Goal: Information Seeking & Learning: Understand process/instructions

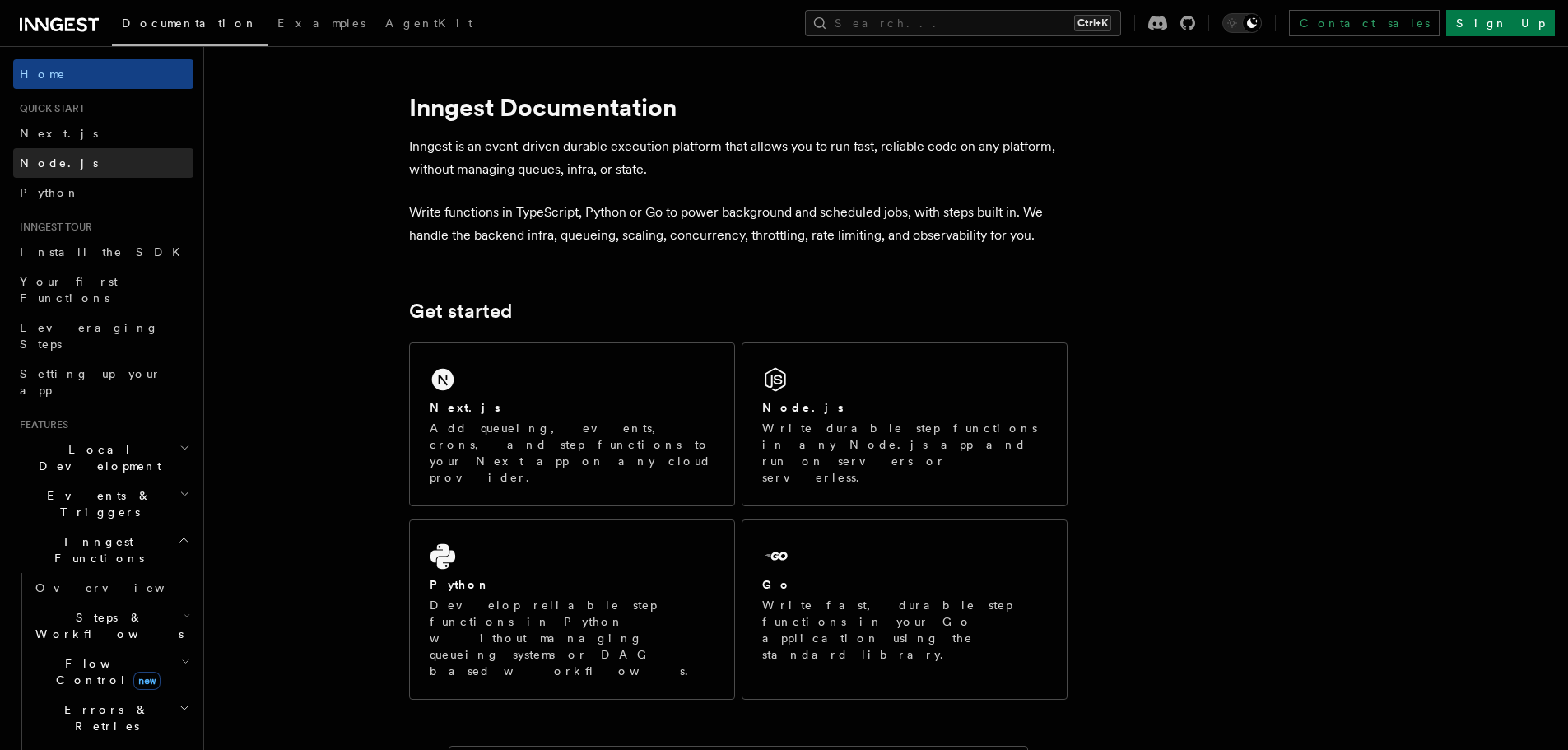
click at [73, 165] on link "Node.js" at bounding box center [102, 163] width 180 height 30
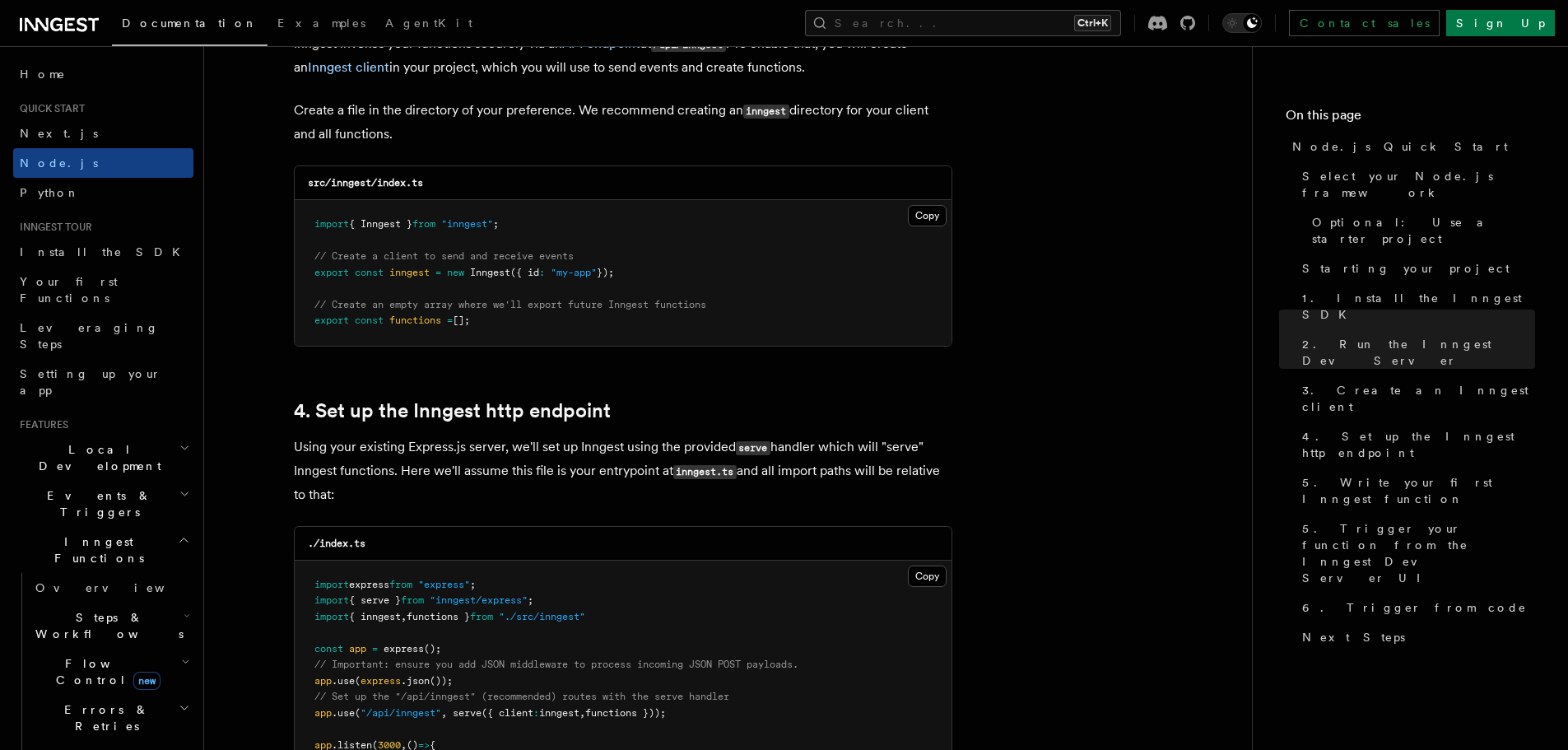
scroll to position [2141, 0]
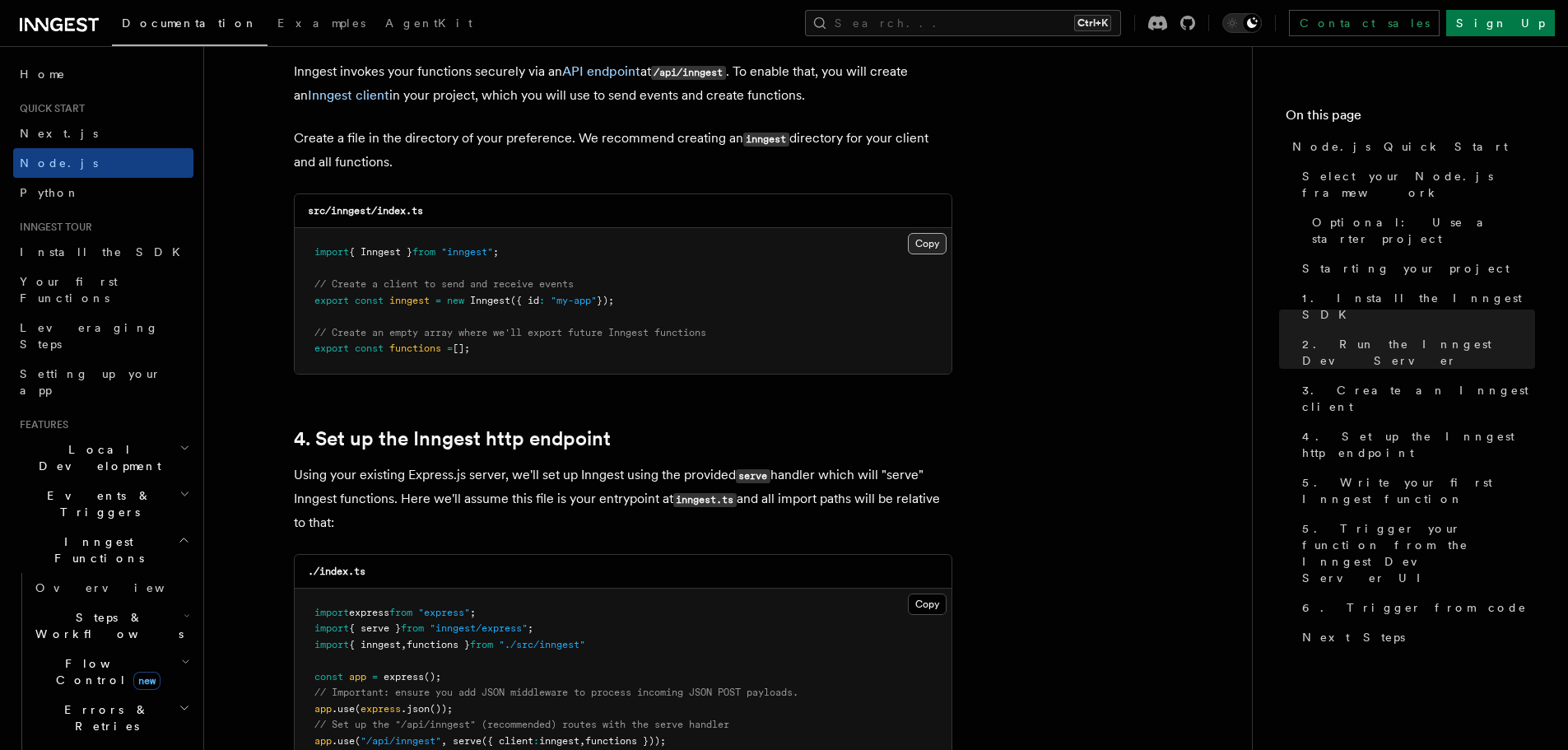
click at [933, 239] on button "Copy Copied" at bounding box center [926, 243] width 38 height 22
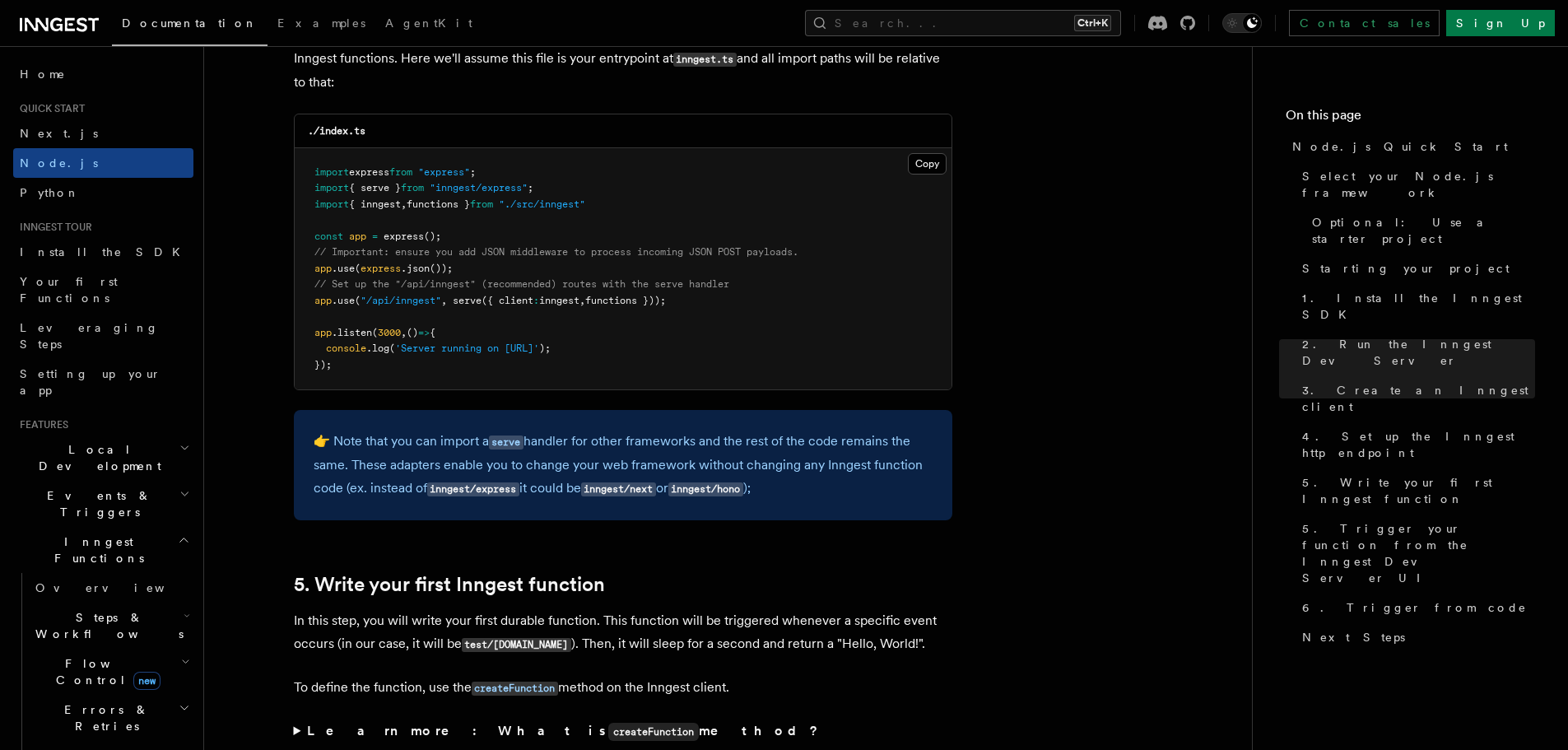
scroll to position [2470, 0]
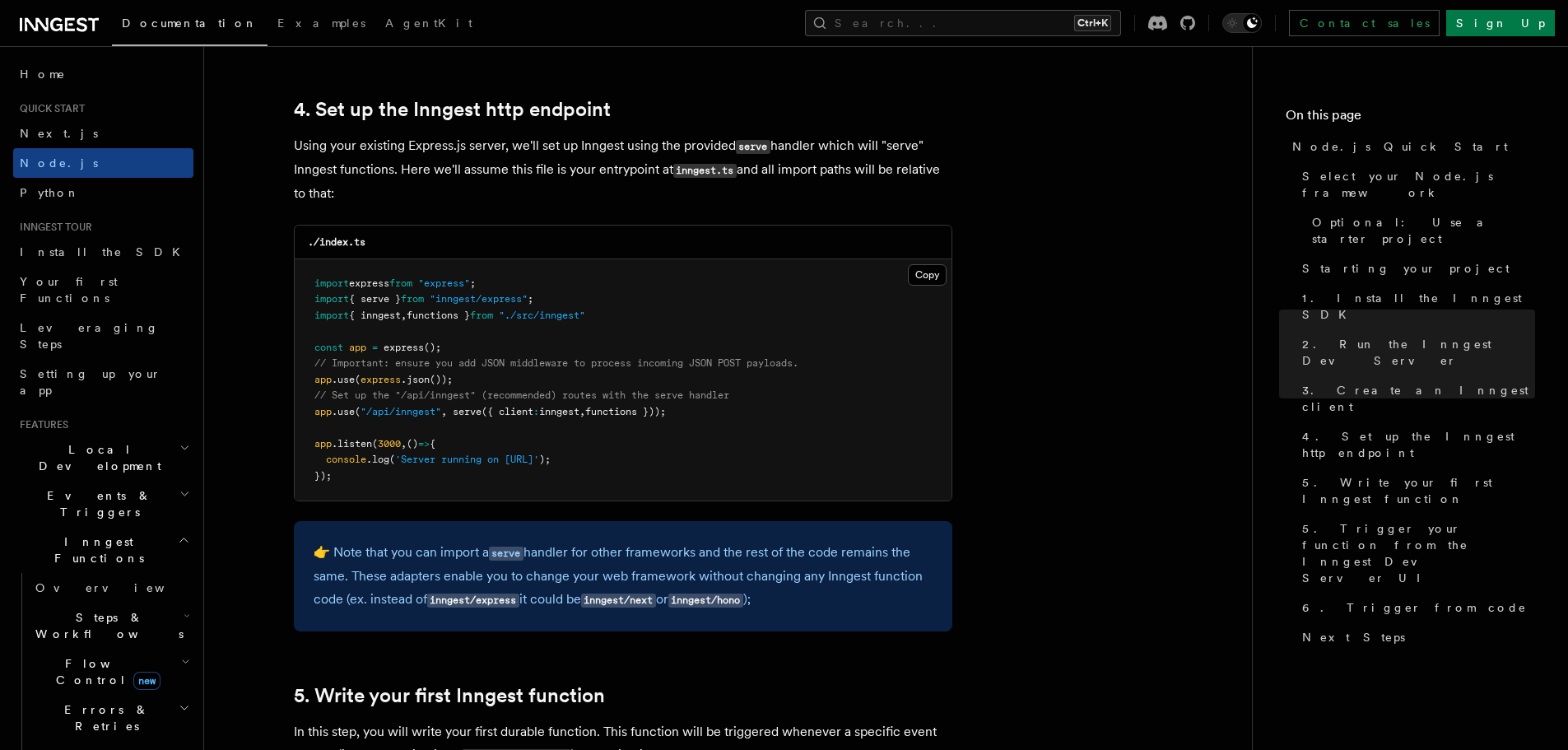
drag, startPoint x: 696, startPoint y: 410, endPoint x: 311, endPoint y: 411, distance: 385.0
click at [311, 411] on pre "import express from "express" ; import { serve } from "inngest/express" ; impor…" at bounding box center [622, 380] width 657 height 242
copy span "app .use ( "/api/inngest" , serve ({ client : inngest , functions }));"
drag, startPoint x: 555, startPoint y: 294, endPoint x: 311, endPoint y: 297, distance: 244.0
click at [311, 297] on pre "import express from "express" ; import { serve } from "inngest/express" ; impor…" at bounding box center [622, 380] width 657 height 242
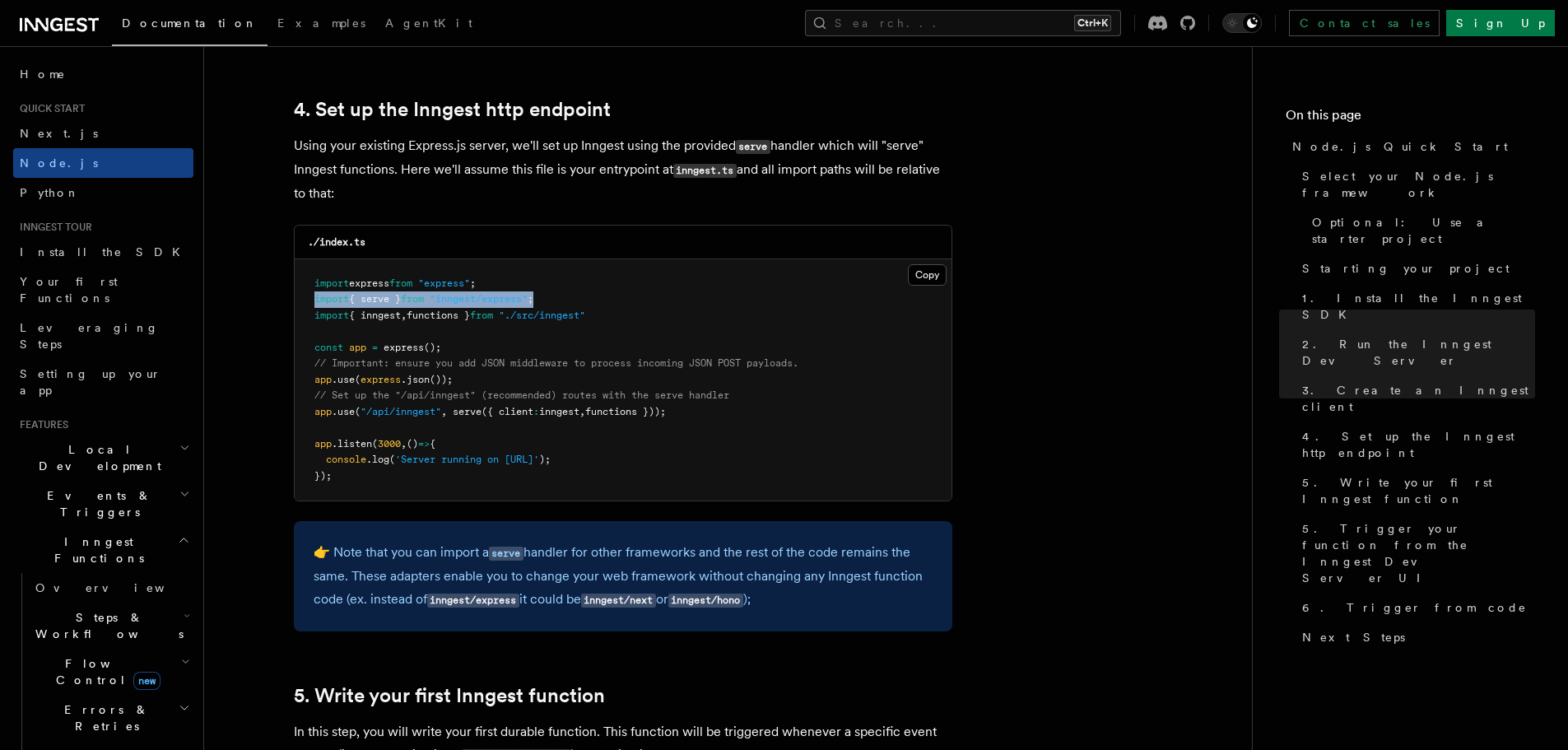
copy span "import { serve } from "inngest/express" ;"
